Goal: Transaction & Acquisition: Purchase product/service

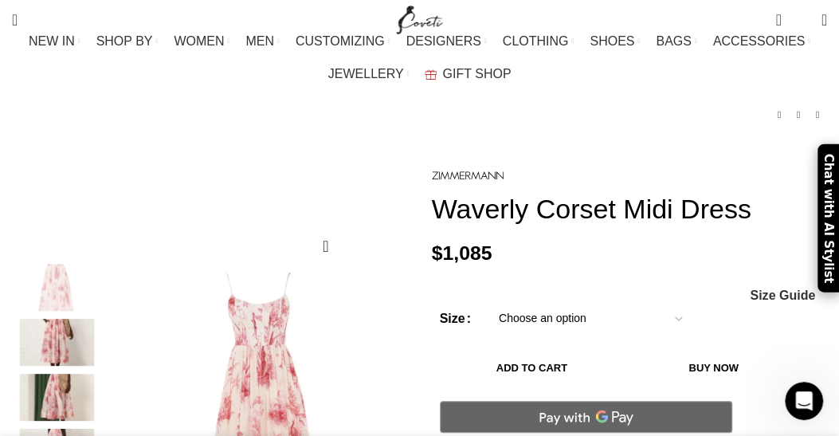
scroll to position [159, 0]
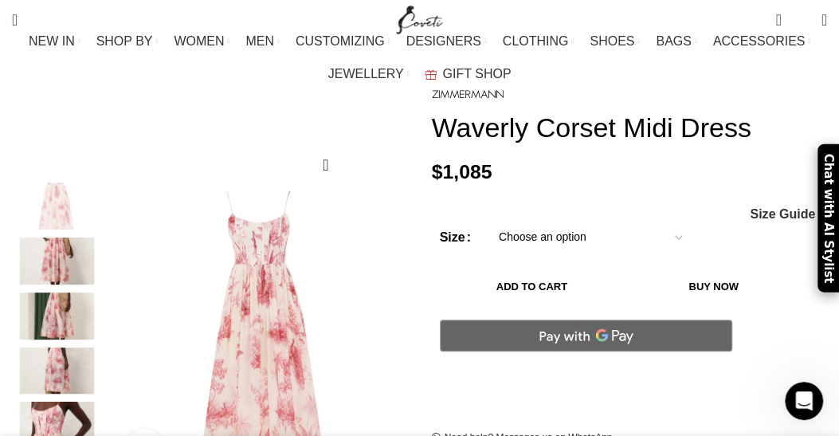
click at [526, 221] on select "Choose an option 12 UK 14 UK 16 UK" at bounding box center [590, 237] width 207 height 33
click at [487, 221] on select "Choose an option 12 UK 14 UK 16 UK" at bounding box center [590, 237] width 207 height 33
select select "12-[GEOGRAPHIC_DATA]"
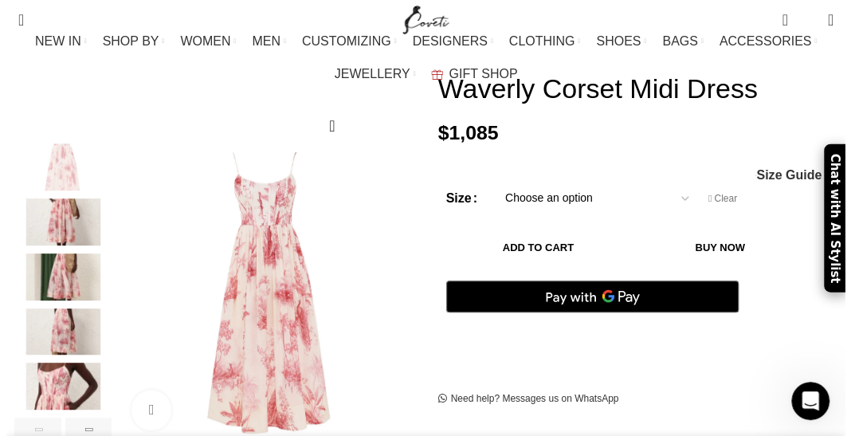
scroll to position [201, 0]
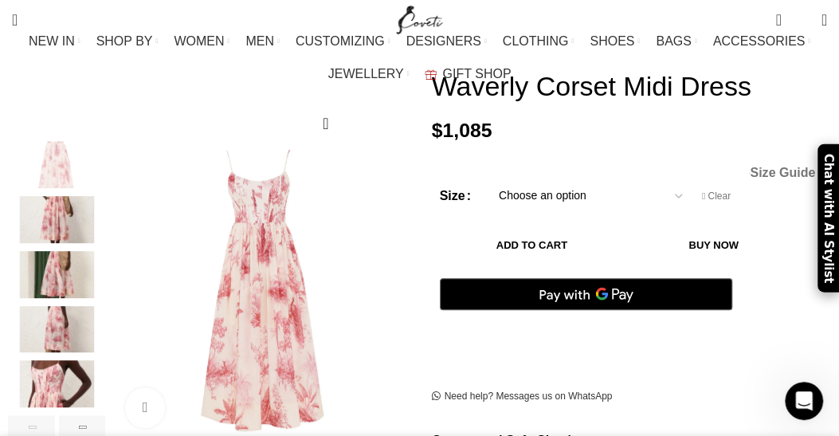
click at [783, 167] on span "Size Guide" at bounding box center [782, 173] width 65 height 13
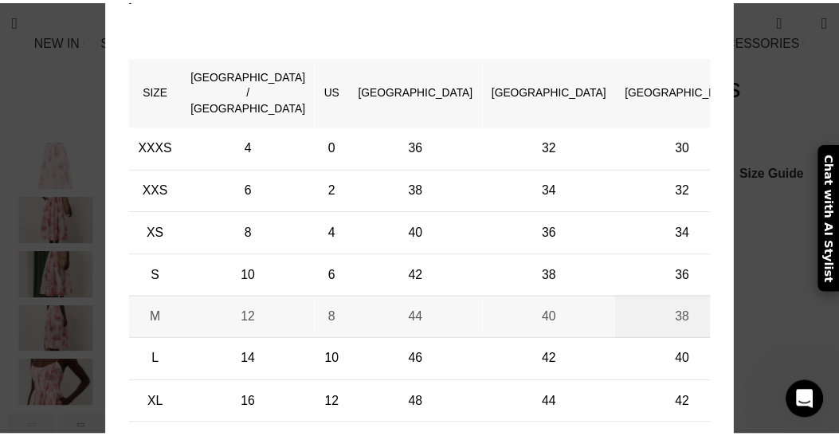
scroll to position [0, 536]
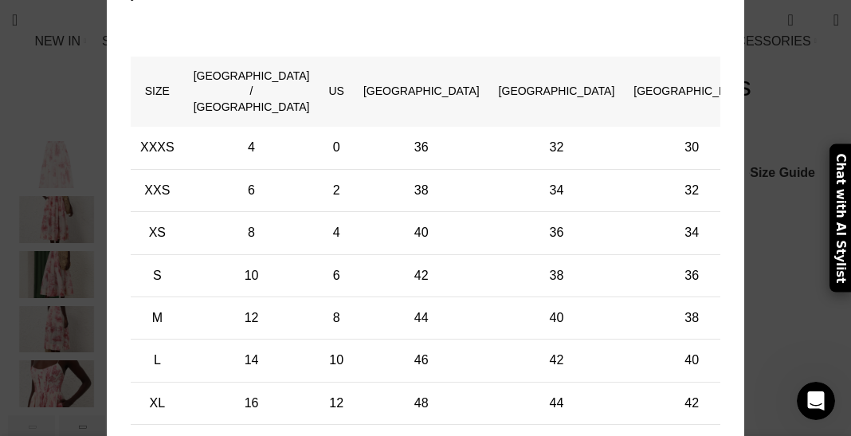
click at [779, 197] on div "× Women's clothing size guide Women Clothing Size Guide Women's clothing size g…" at bounding box center [425, 167] width 827 height 813
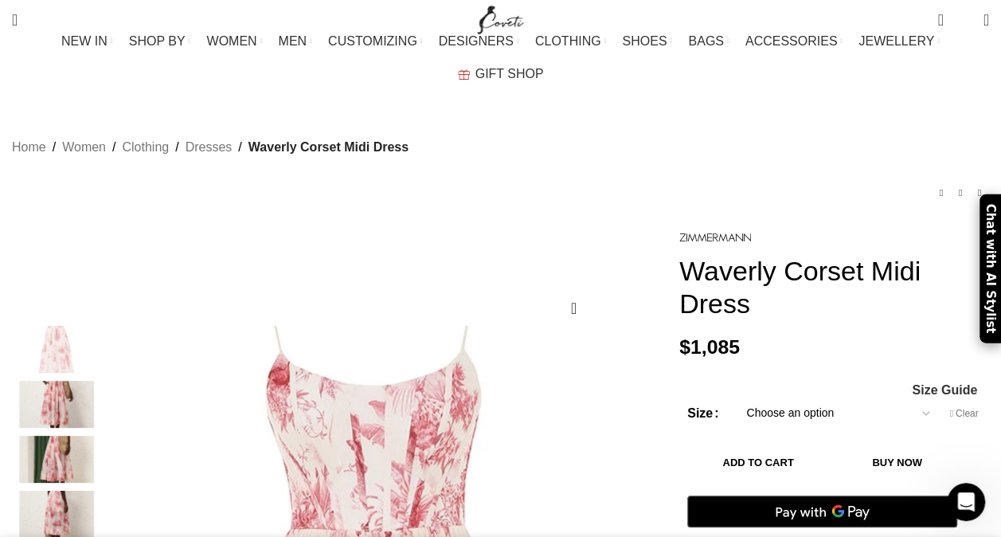
scroll to position [159, 0]
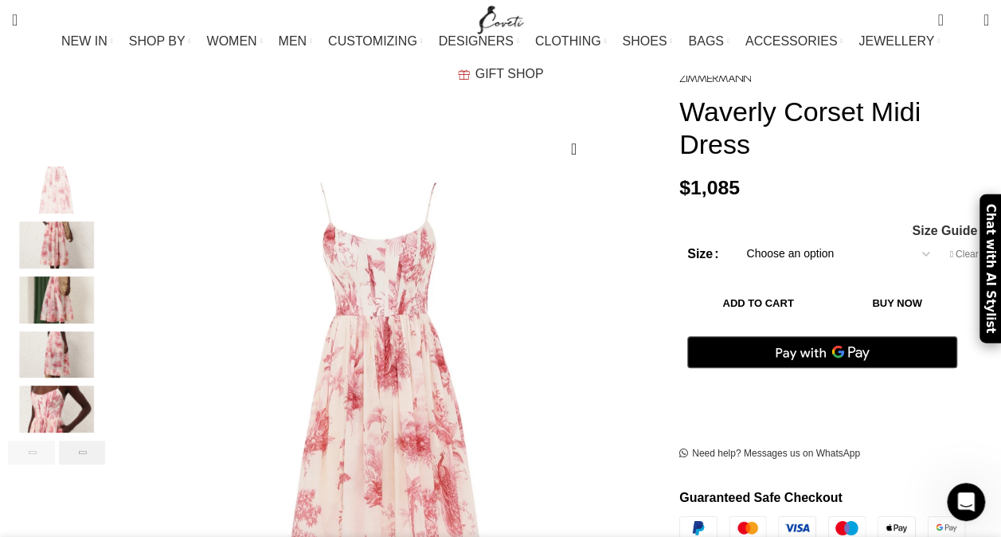
click at [106, 435] on div "Next slide" at bounding box center [82, 453] width 47 height 24
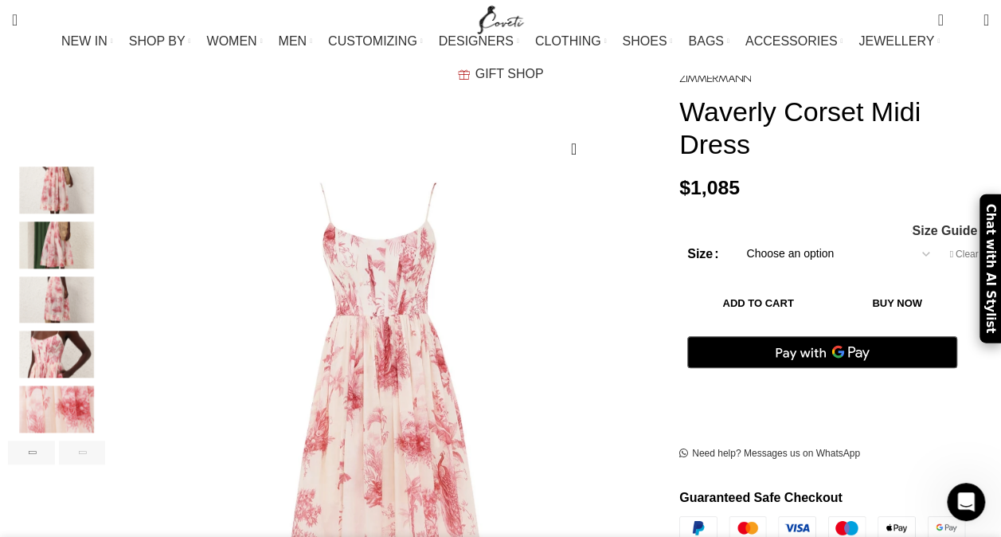
scroll to position [0, 838]
click at [106, 435] on div "Next slide" at bounding box center [82, 453] width 47 height 24
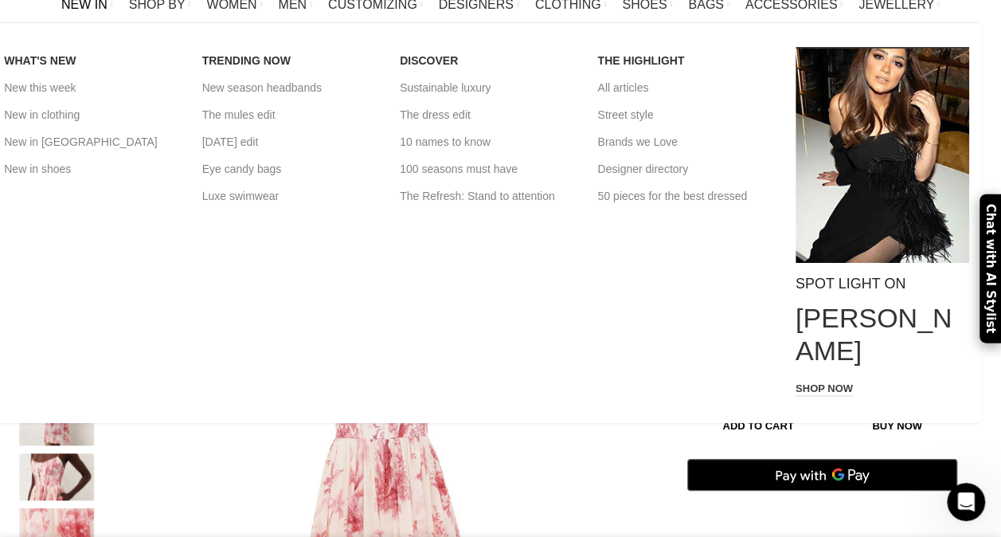
scroll to position [0, 0]
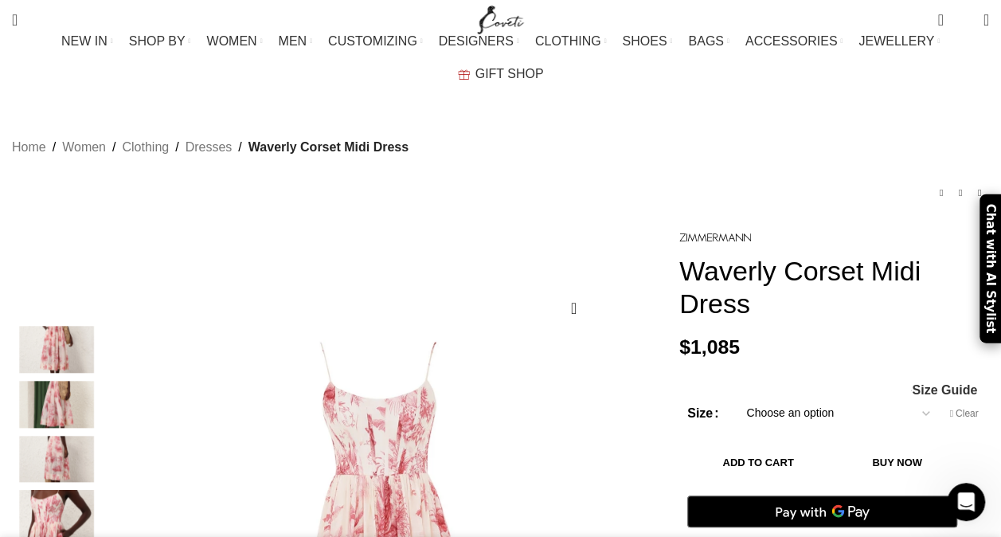
click at [829, 435] on button "Add to cart" at bounding box center [759, 462] width 142 height 33
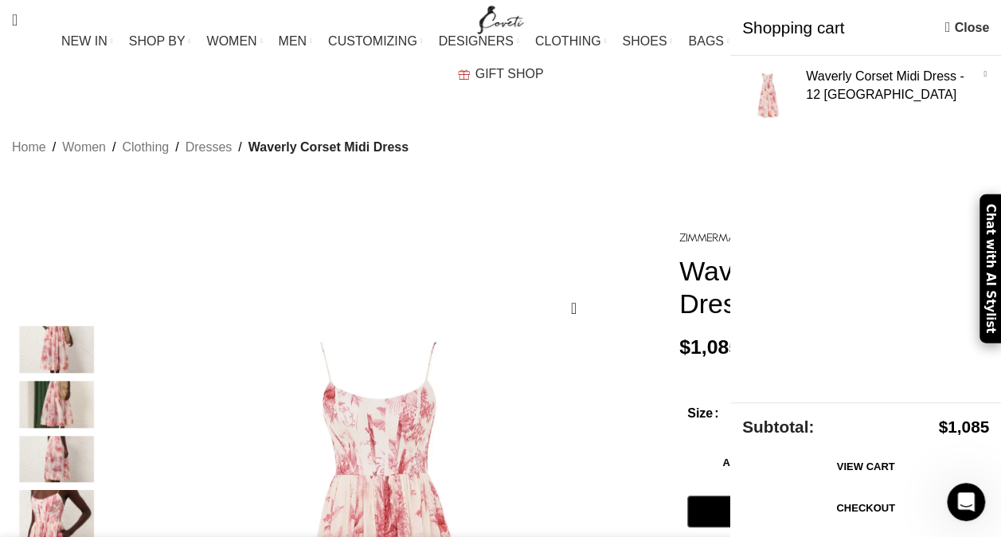
click at [838, 435] on link "Checkout" at bounding box center [865, 508] width 247 height 33
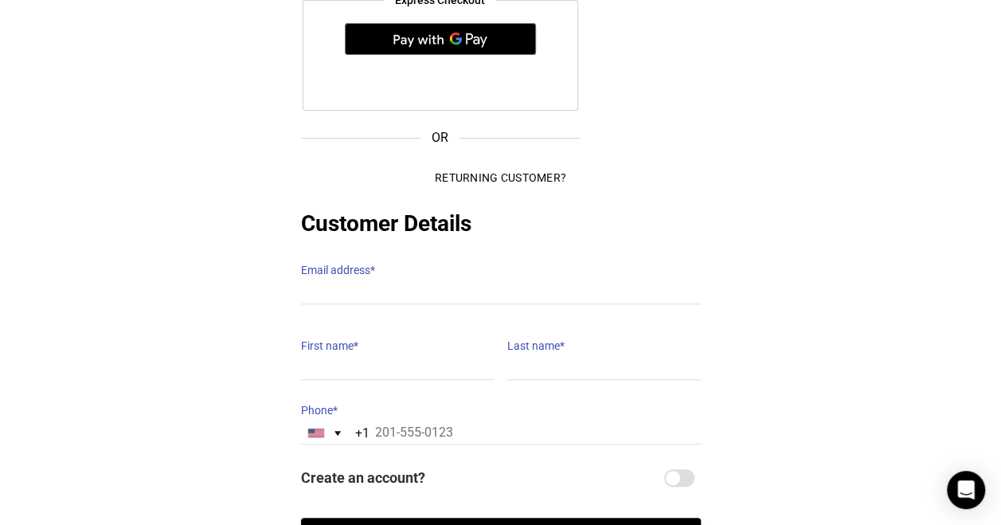
scroll to position [319, 0]
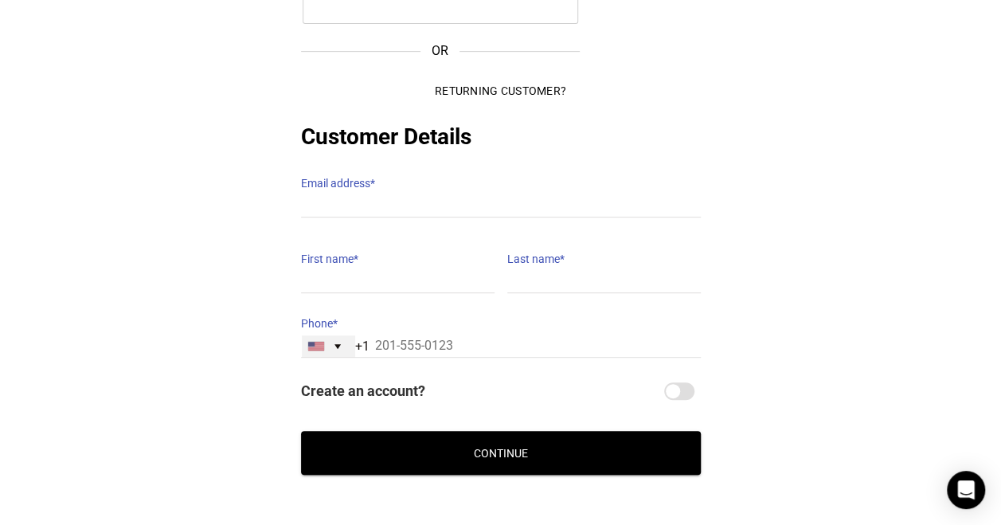
click at [333, 335] on div "United States +1" at bounding box center [328, 346] width 53 height 22
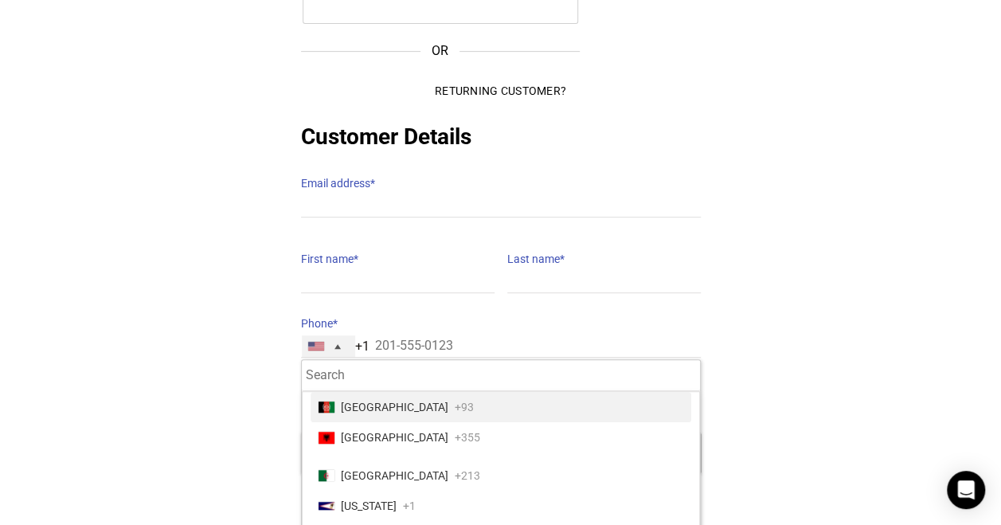
click at [333, 335] on div "United States +1" at bounding box center [328, 346] width 53 height 22
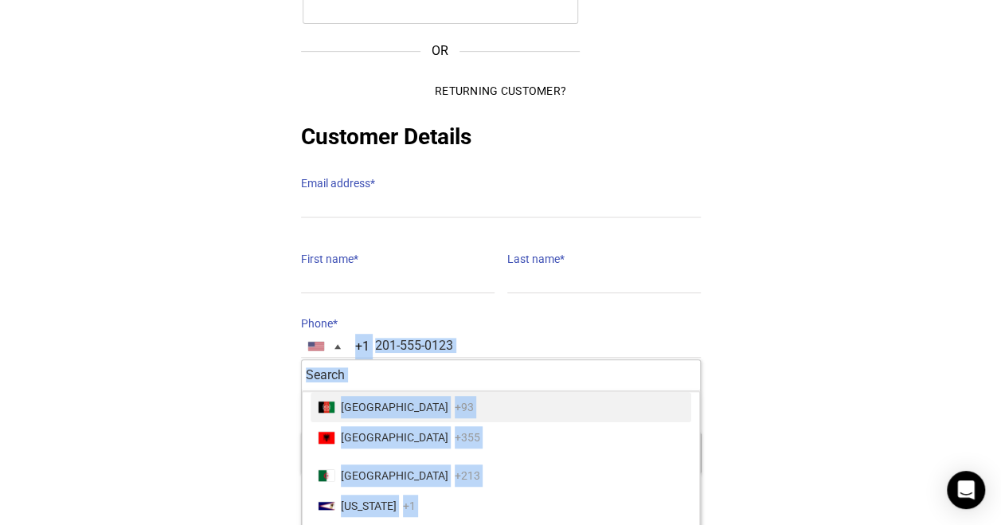
click at [289, 349] on section "Express Checkout OR Returning Customer? Customer Details Email address * Email …" at bounding box center [501, 188] width 438 height 573
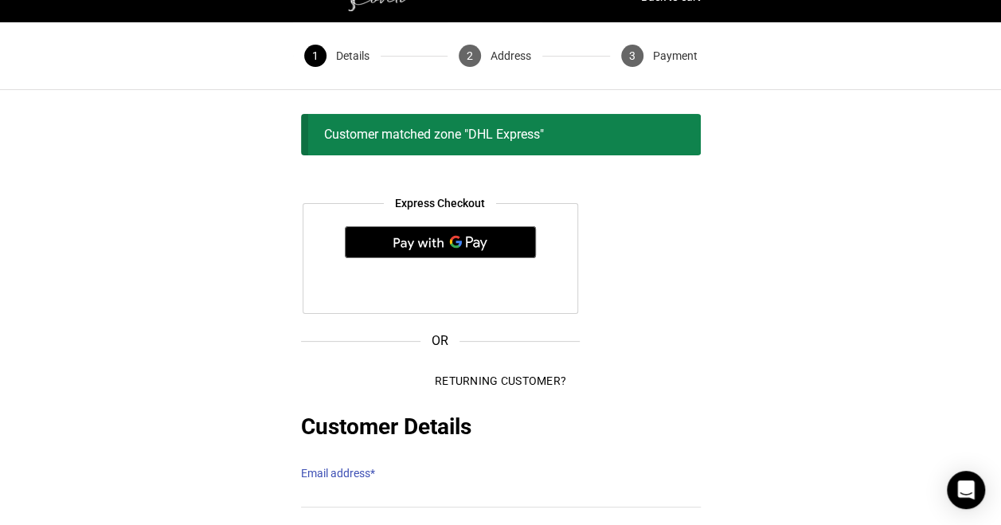
scroll to position [0, 0]
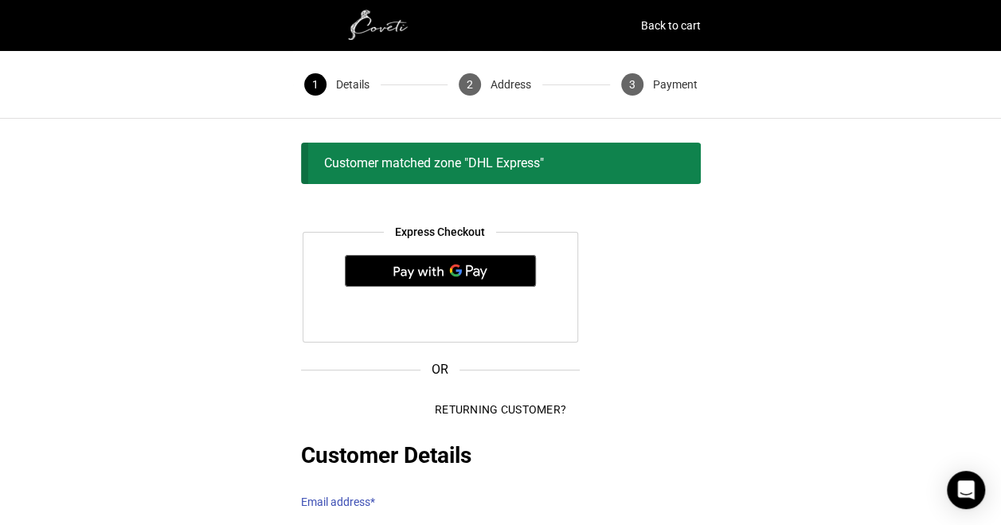
click at [387, 172] on div "Customer matched zone "DHL Express"" at bounding box center [501, 163] width 400 height 41
click at [535, 131] on div "Customer Login Username or email * Password * Remember me Login Lost your passw…" at bounding box center [500, 469] width 1025 height 700
click at [527, 150] on div "Customer matched zone "DHL Express"" at bounding box center [501, 163] width 400 height 41
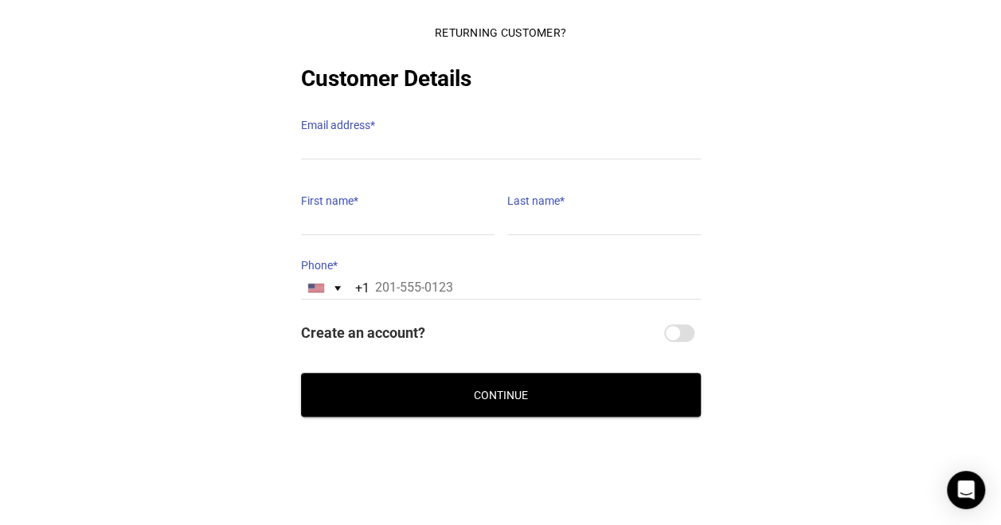
scroll to position [382, 0]
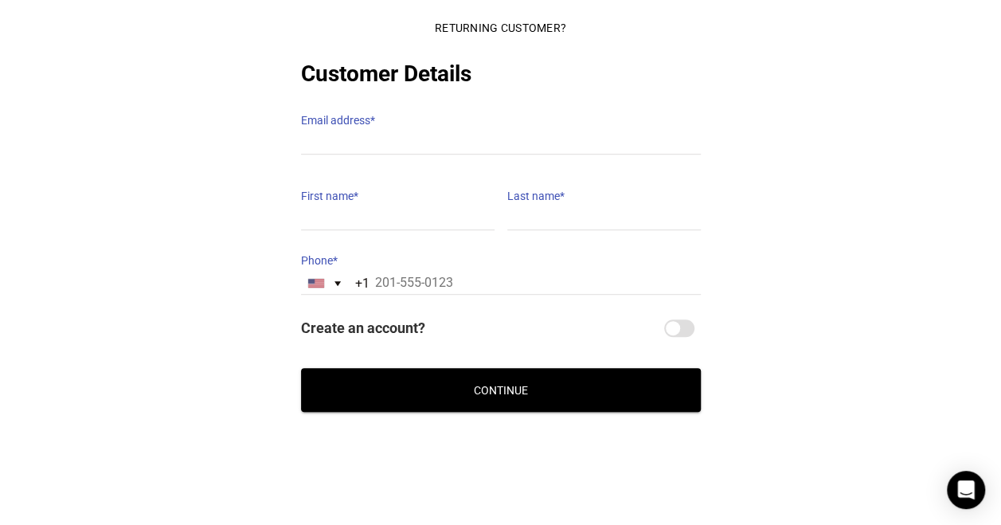
click at [433, 314] on span "Create an account?" at bounding box center [481, 328] width 360 height 29
click at [664, 319] on input "Create an account?" at bounding box center [679, 328] width 30 height 18
checkbox input "true"
click at [560, 376] on button "Continue" at bounding box center [501, 390] width 400 height 44
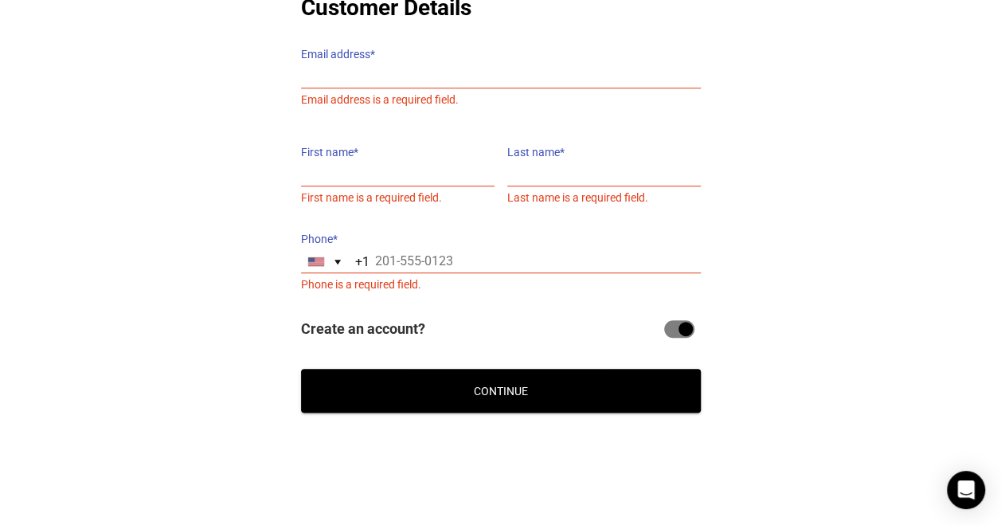
scroll to position [227, 0]
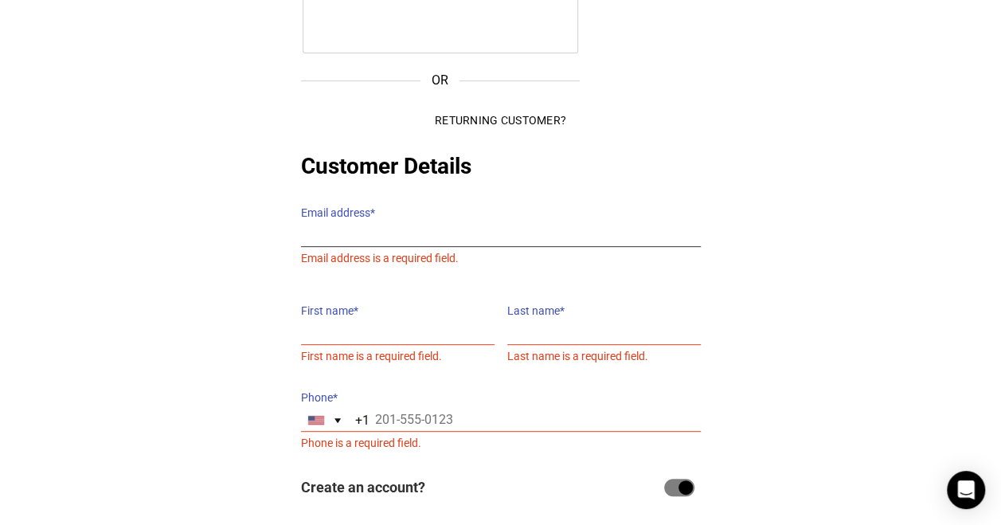
click at [373, 224] on input "Email address *" at bounding box center [501, 235] width 400 height 23
type input "sallymallah1@gmail.com"
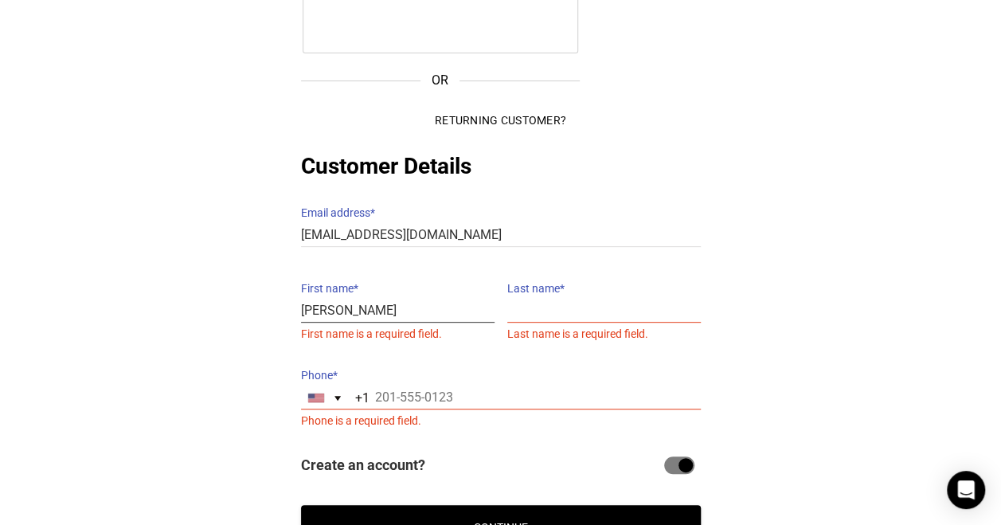
type input "Sally"
type input "Mallah"
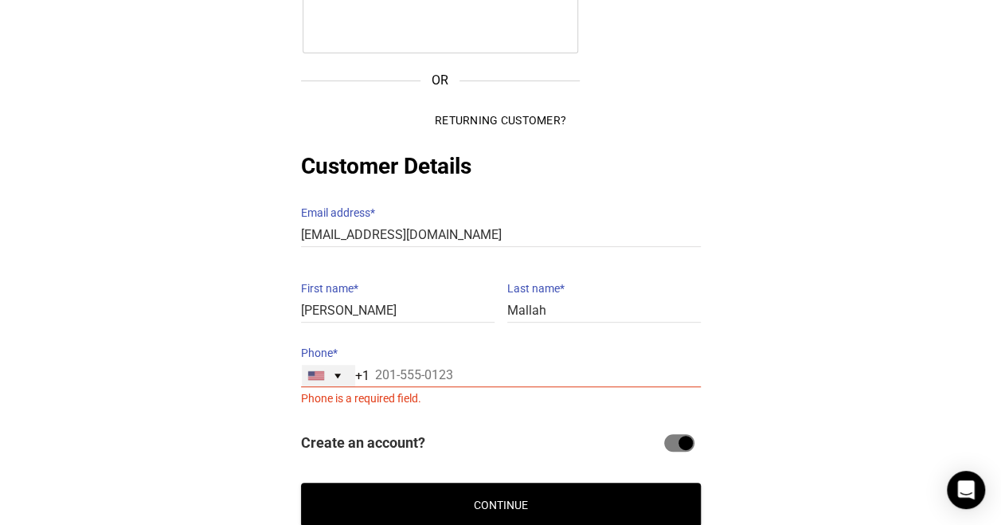
click at [322, 368] on div "United States +1" at bounding box center [328, 376] width 53 height 22
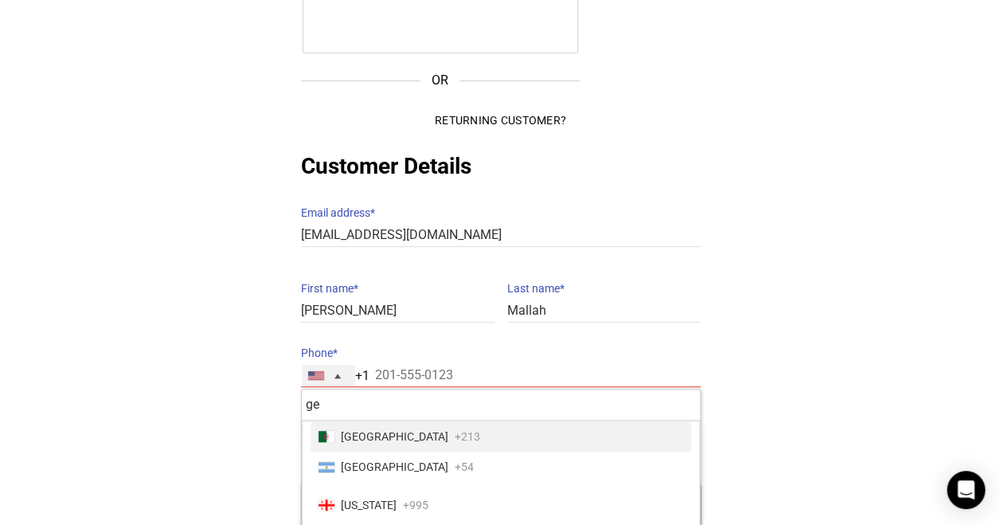
type input "ger"
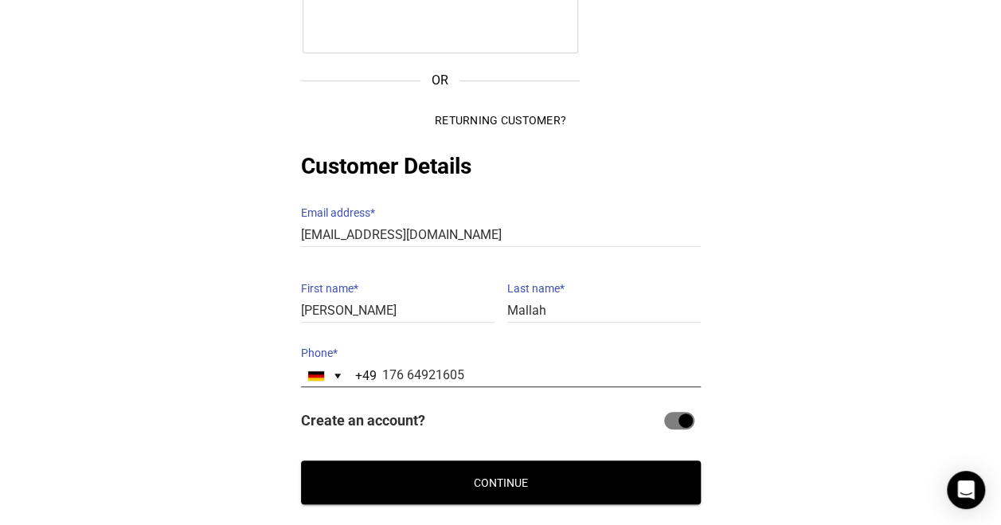
type input "176 64921605"
click at [301, 460] on button "Continue" at bounding box center [501, 482] width 400 height 44
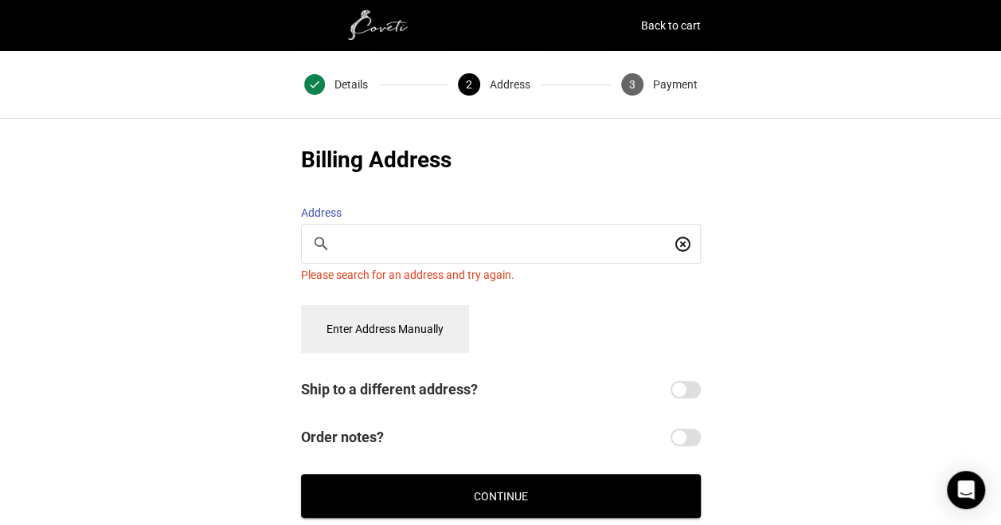
click at [423, 246] on div at bounding box center [501, 244] width 398 height 38
type input "Toulouser Allee"
click at [430, 319] on button "Enter Address Manually" at bounding box center [385, 329] width 168 height 48
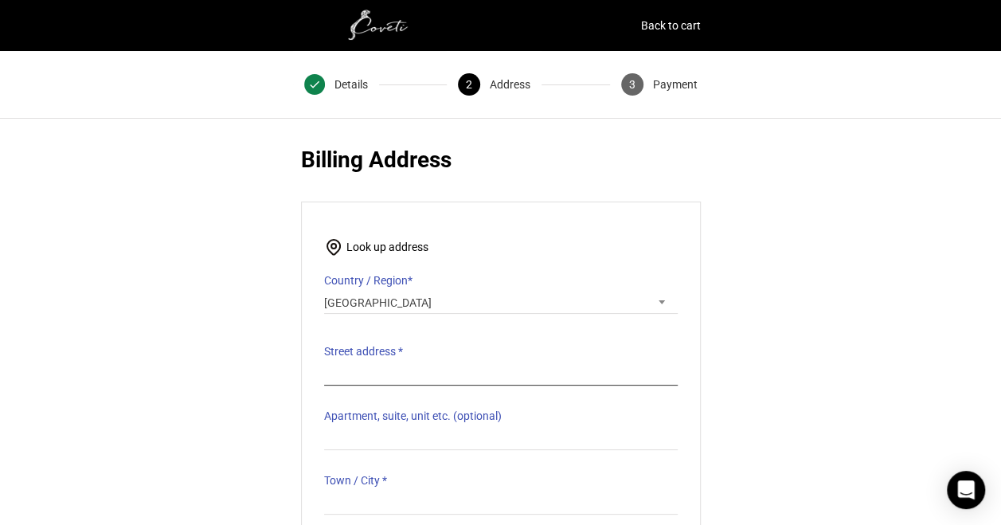
click at [394, 362] on input "Street address *" at bounding box center [501, 373] width 354 height 23
type input "Toulouser Allee 21"
type input "Dusseldorf"
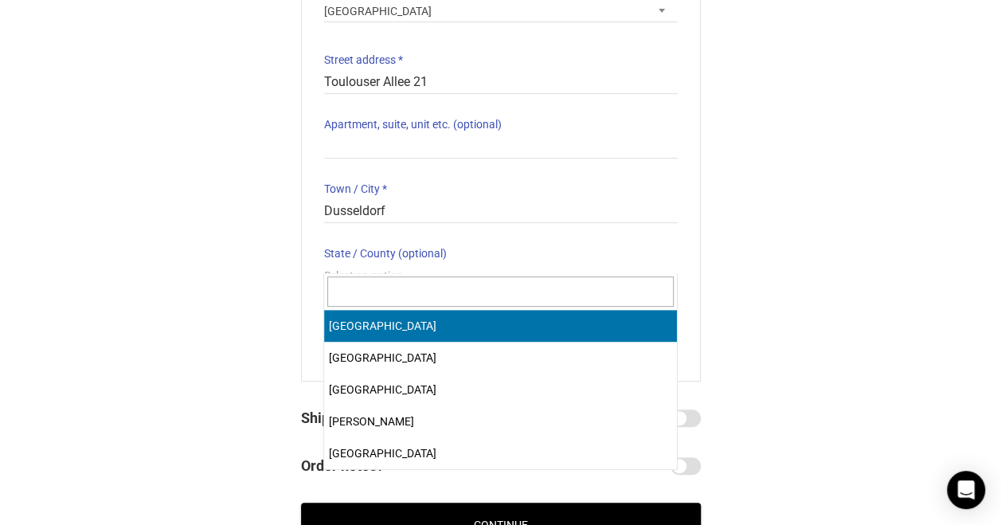
click at [355, 264] on span "Select an option…" at bounding box center [501, 275] width 354 height 22
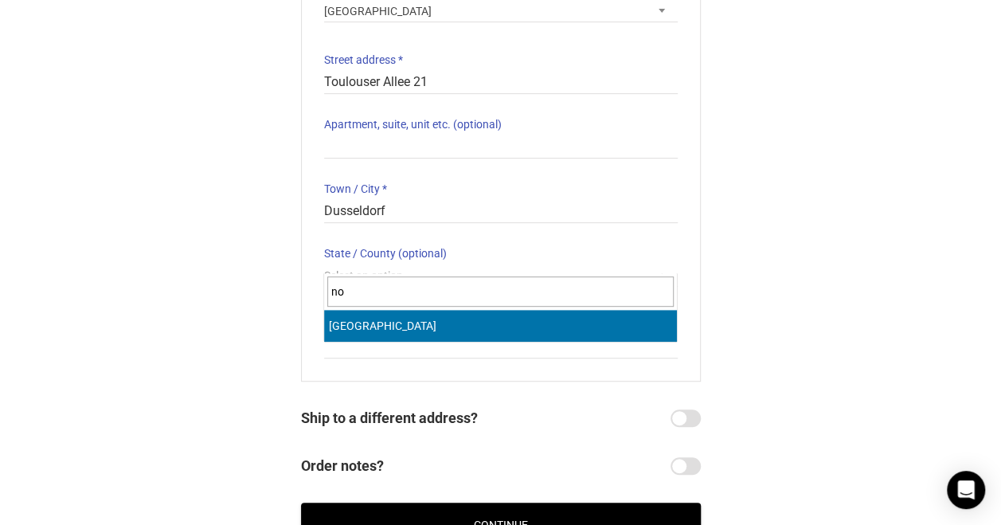
type input "nor"
select select "DE-NW"
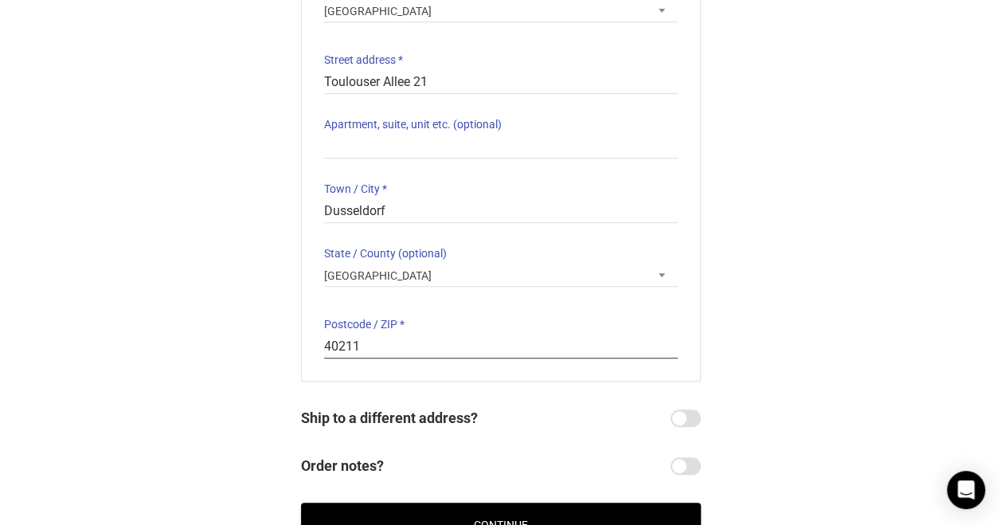
scroll to position [425, 0]
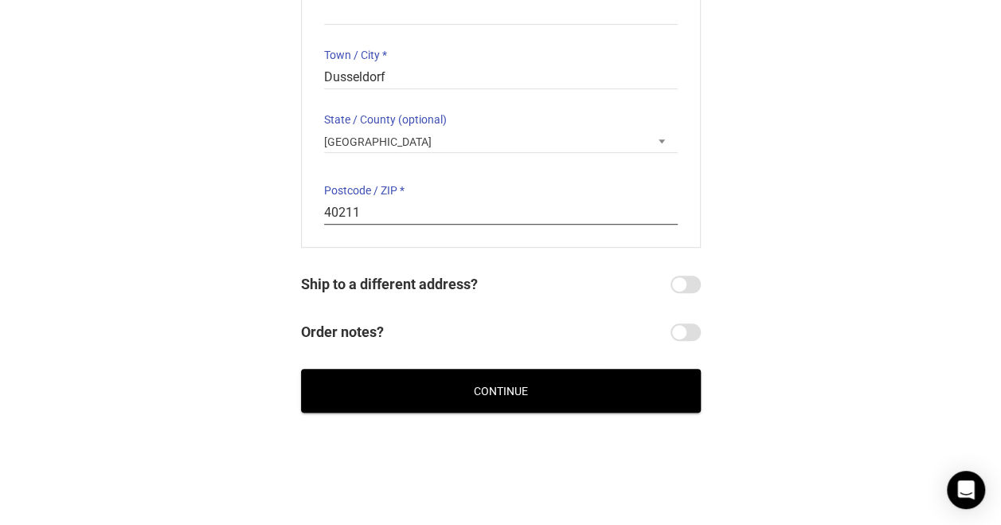
type input "40211"
click at [402, 376] on button "Continue" at bounding box center [501, 391] width 400 height 44
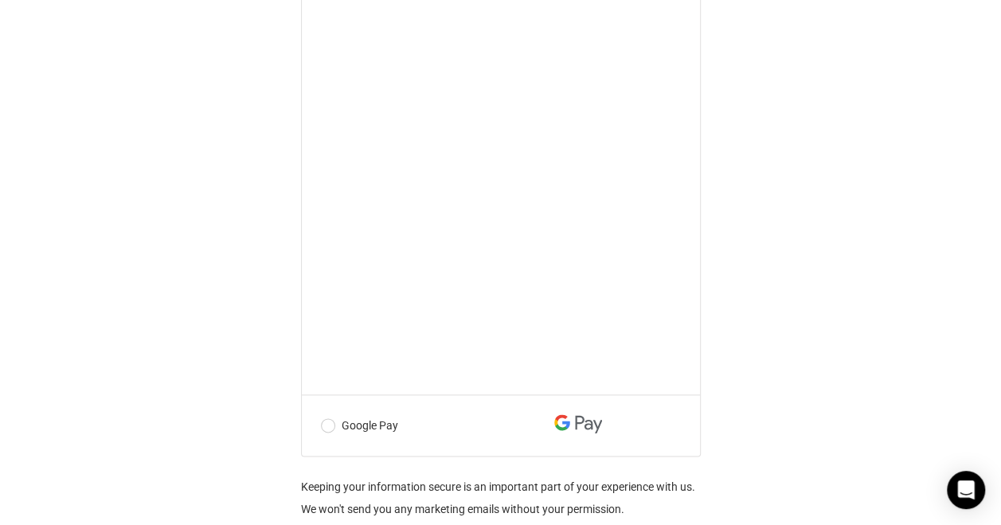
scroll to position [907, 0]
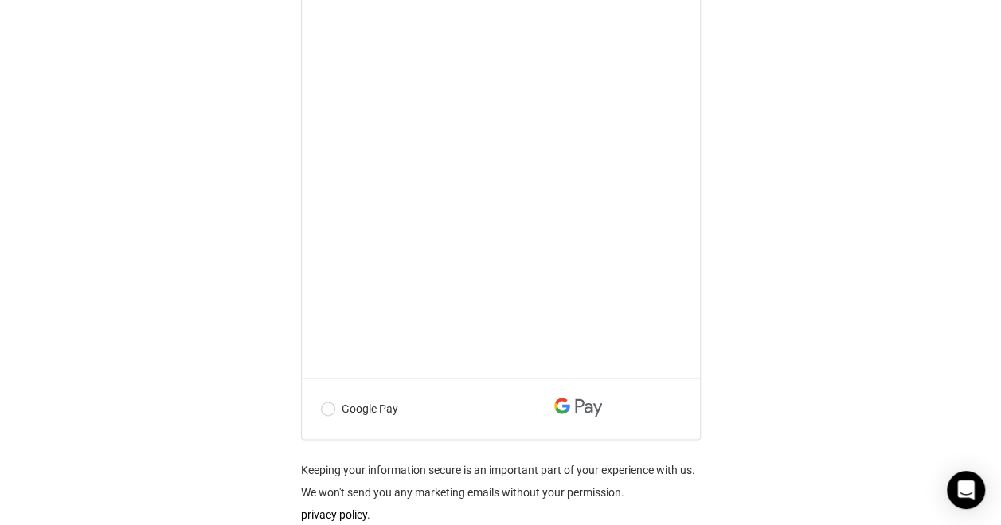
click at [354, 418] on label "Google Pay" at bounding box center [465, 409] width 288 height 22
click at [0, 0] on input "Google Pay" at bounding box center [0, 0] width 0 height 0
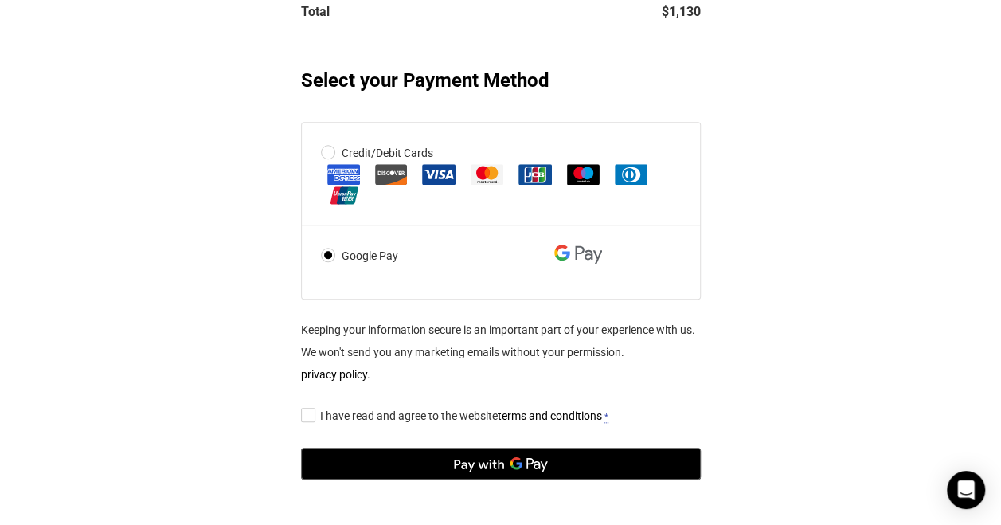
scroll to position [683, 0]
